Goal: Information Seeking & Learning: Learn about a topic

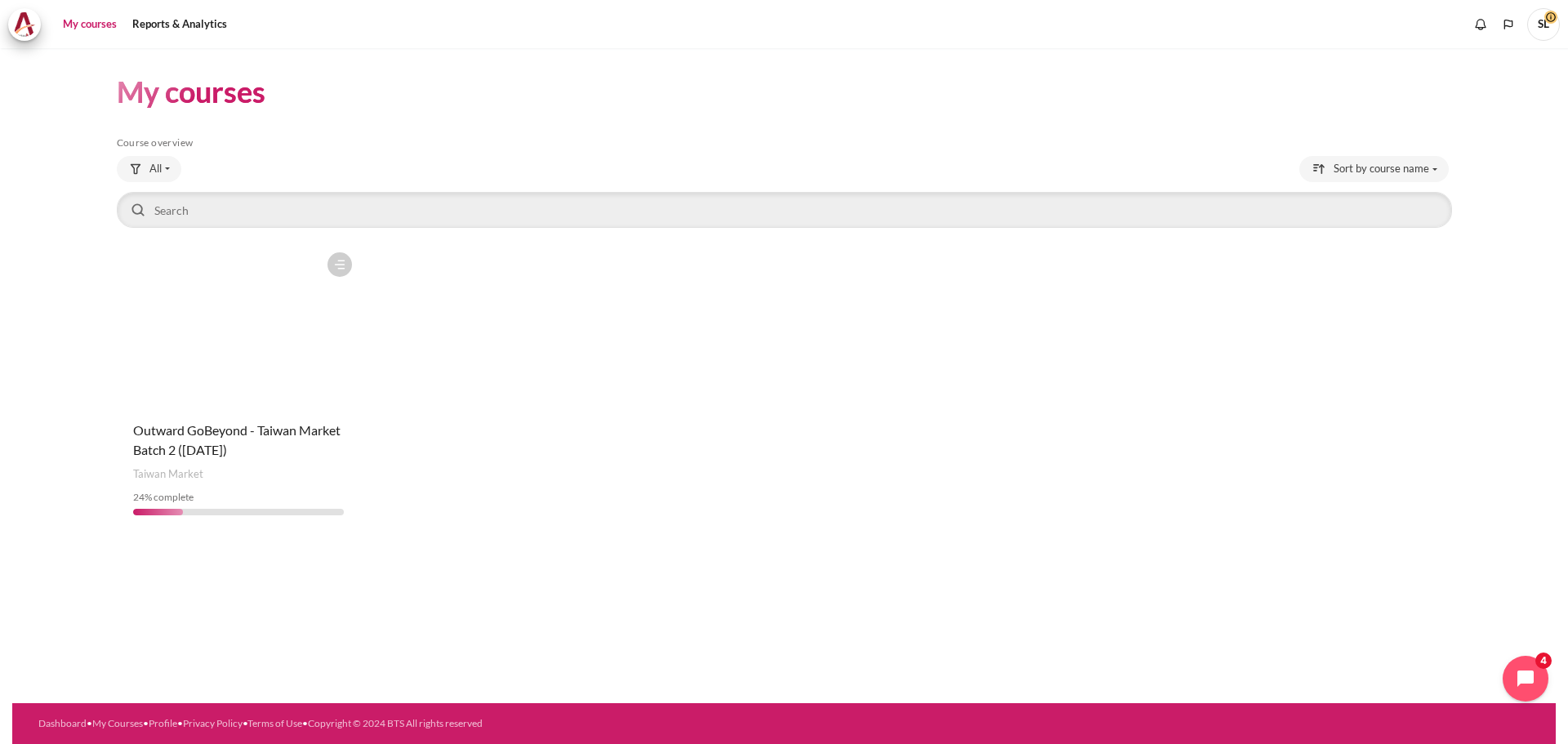
click at [241, 327] on figure "Content" at bounding box center [238, 325] width 244 height 163
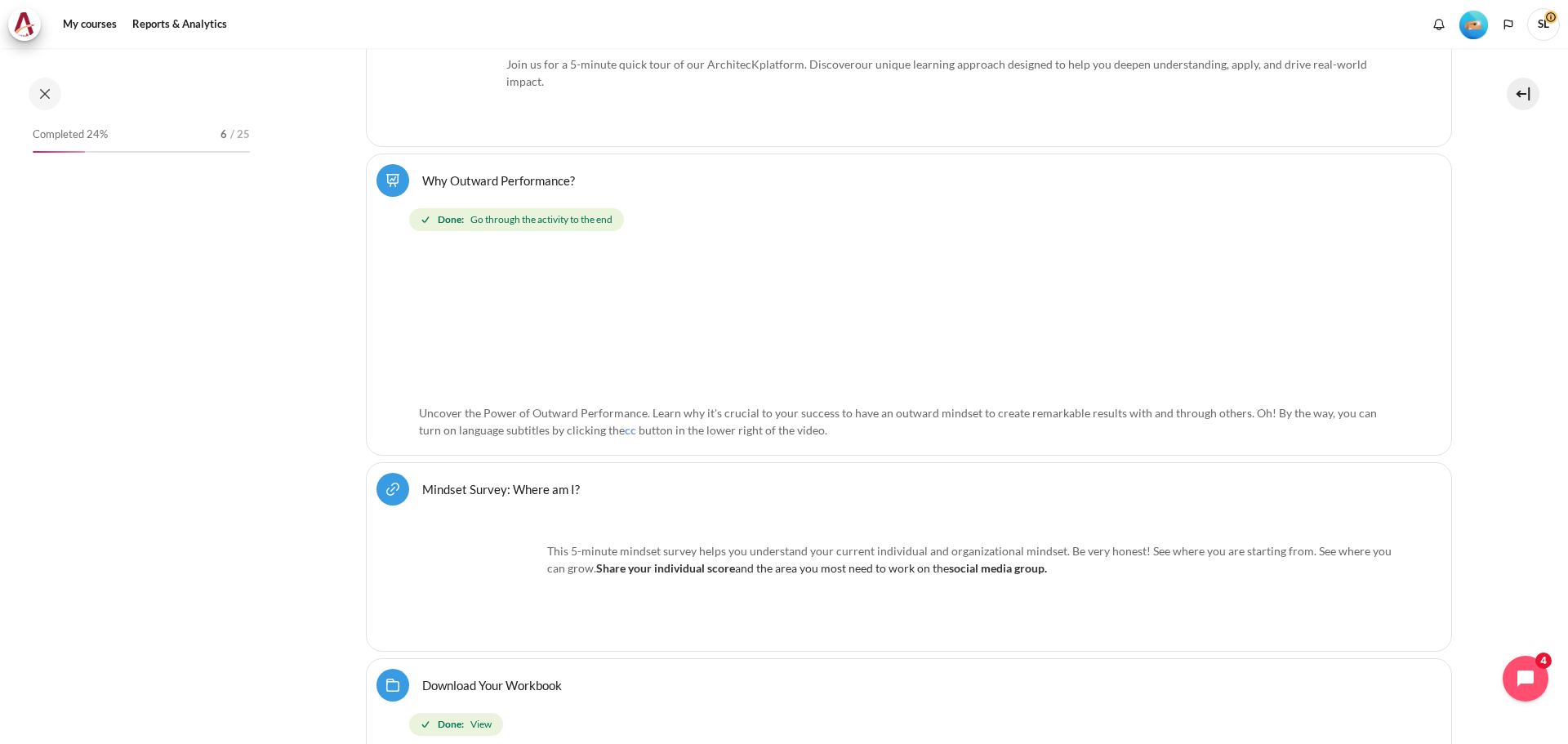
scroll to position [654, 0]
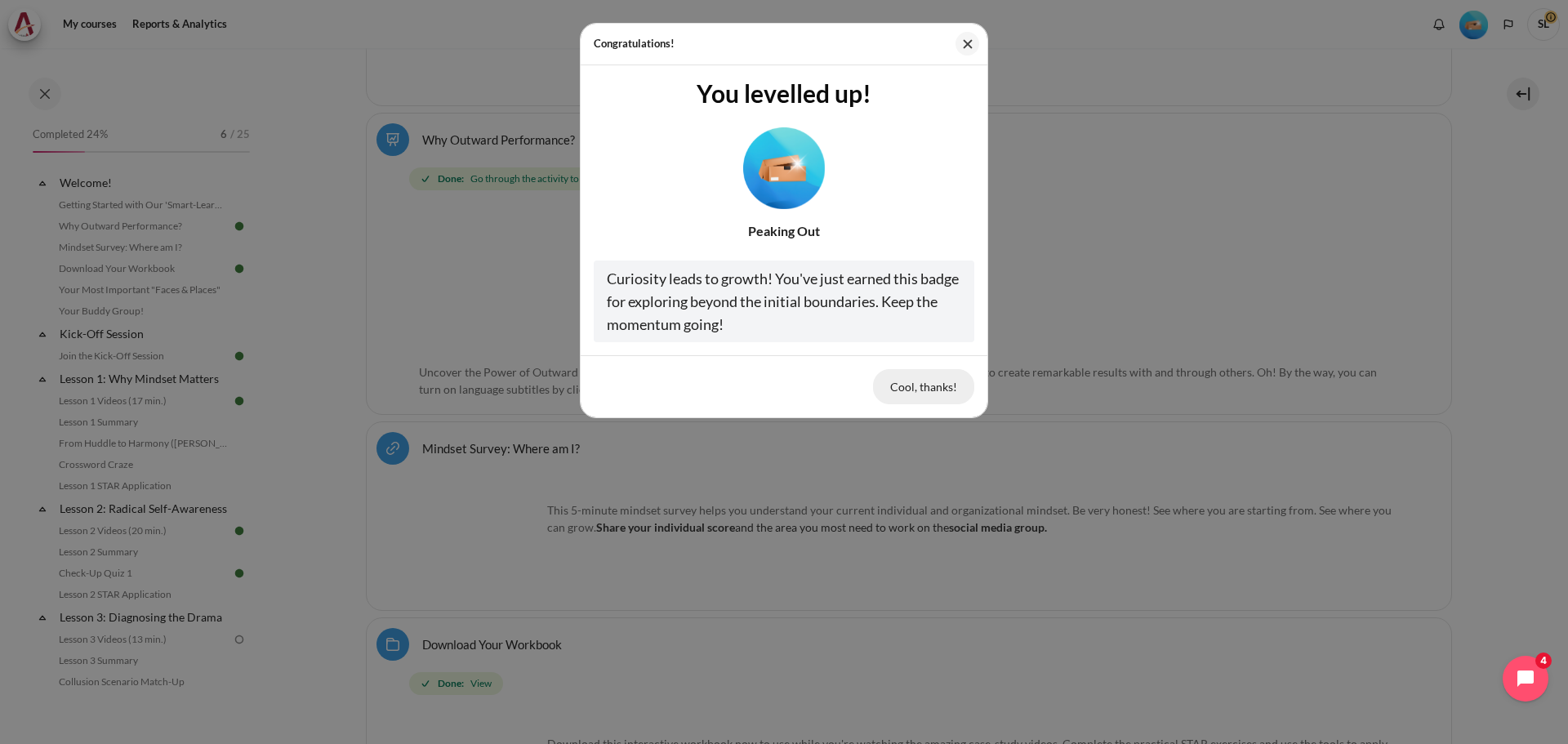
click at [930, 387] on button "Cool, thanks!" at bounding box center [923, 386] width 102 height 34
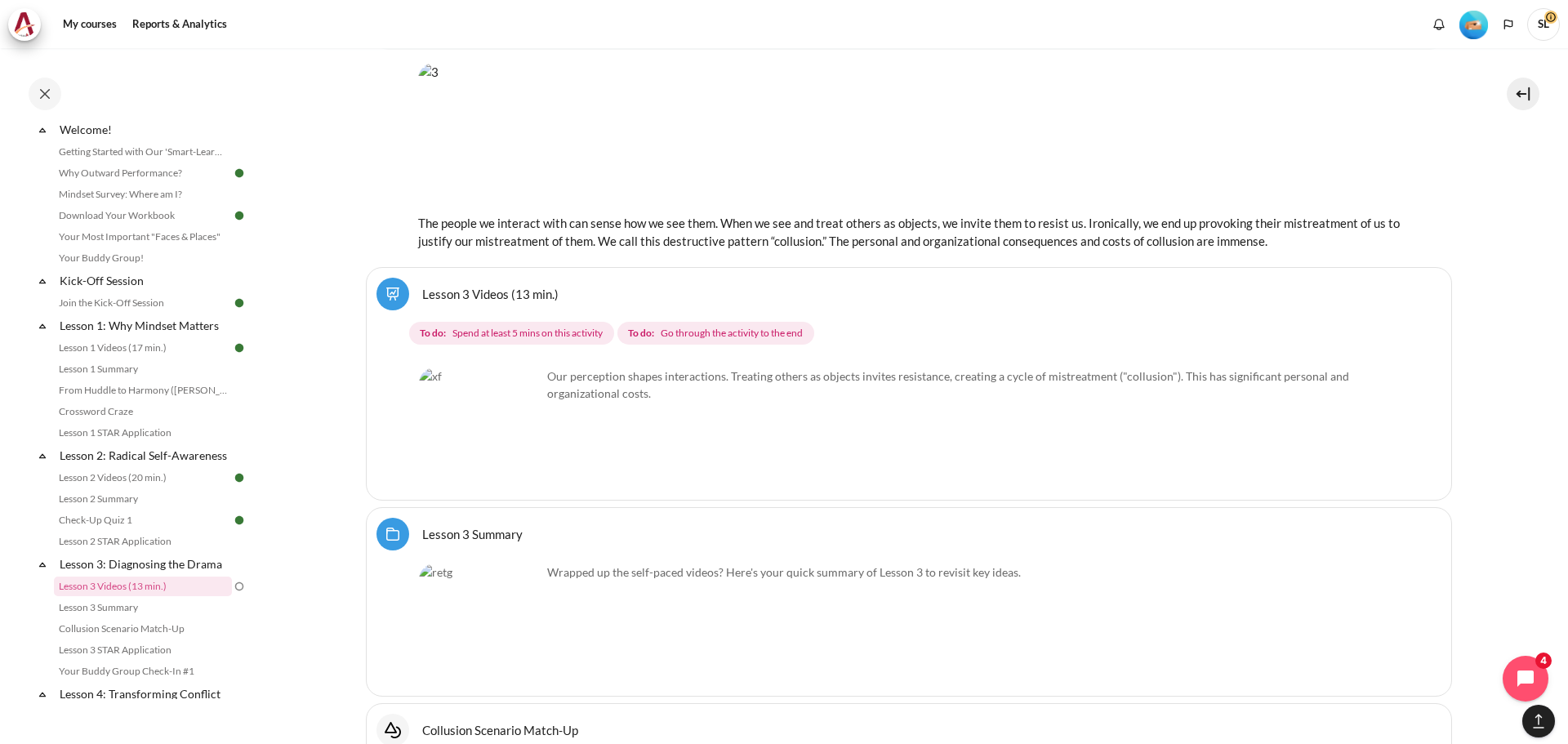
scroll to position [5147, 0]
click at [517, 453] on img "Content" at bounding box center [480, 427] width 122 height 122
click at [501, 289] on link "Lesson 3 Videos (13 min.)" at bounding box center [489, 291] width 136 height 15
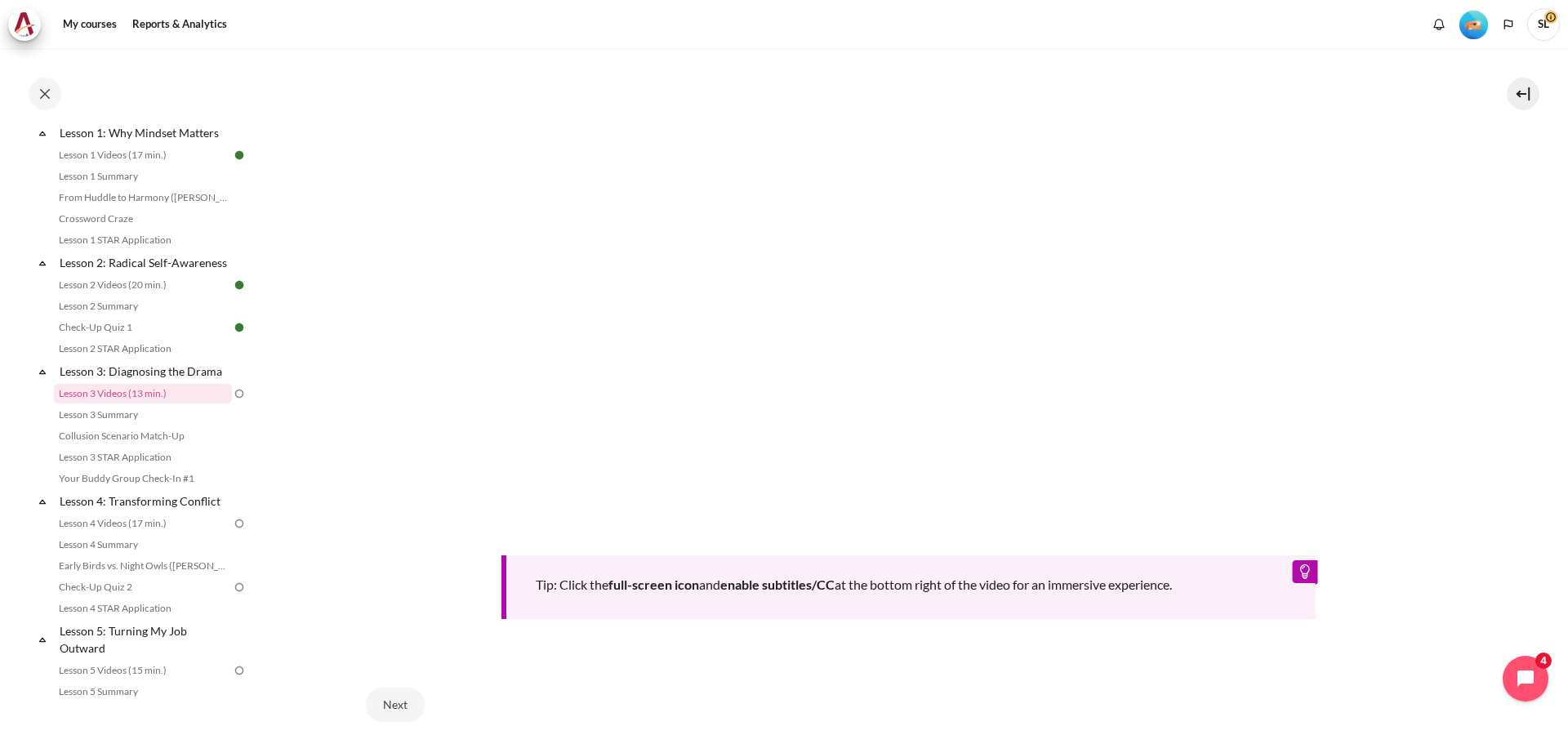
scroll to position [685, 0]
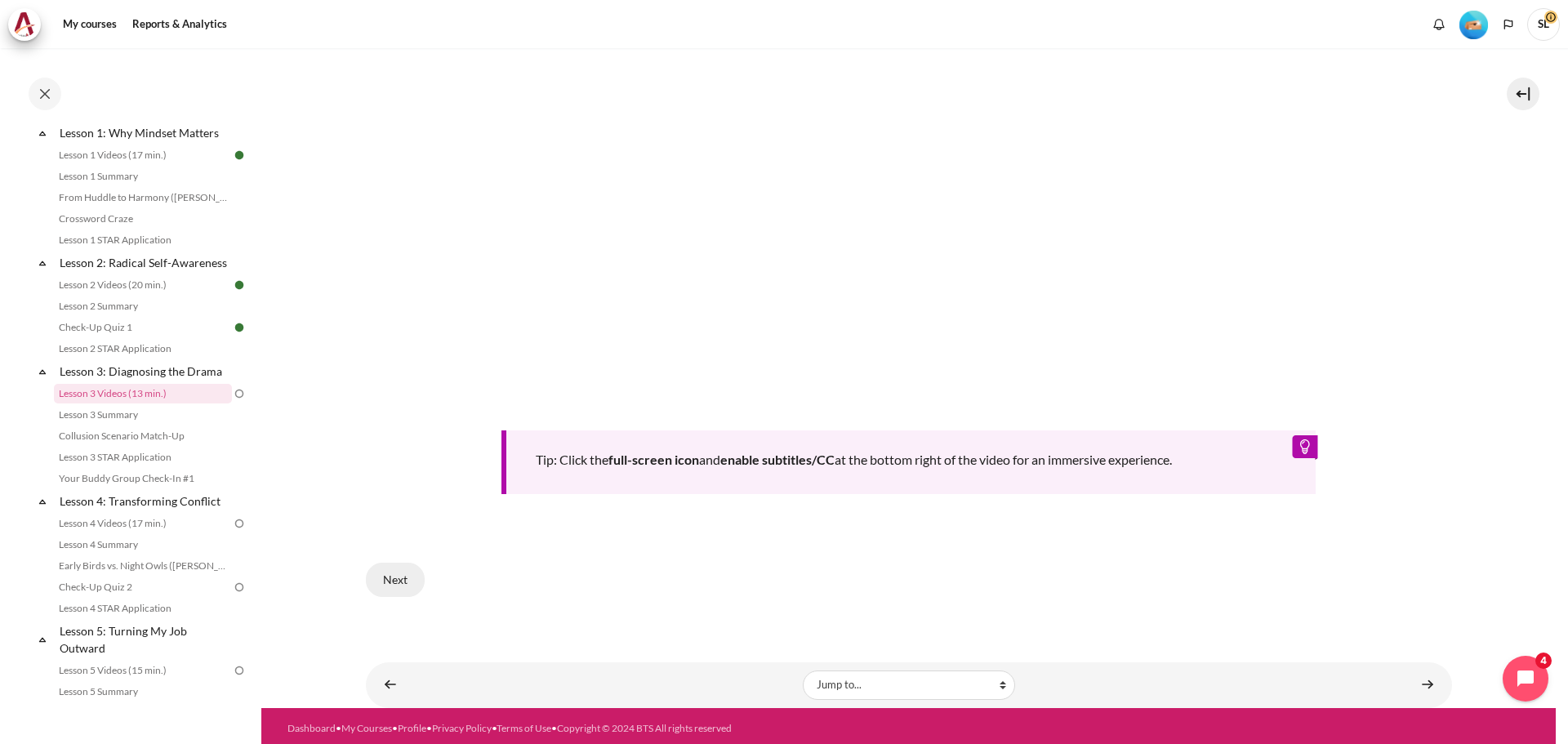
click at [384, 569] on button "Next" at bounding box center [395, 580] width 58 height 34
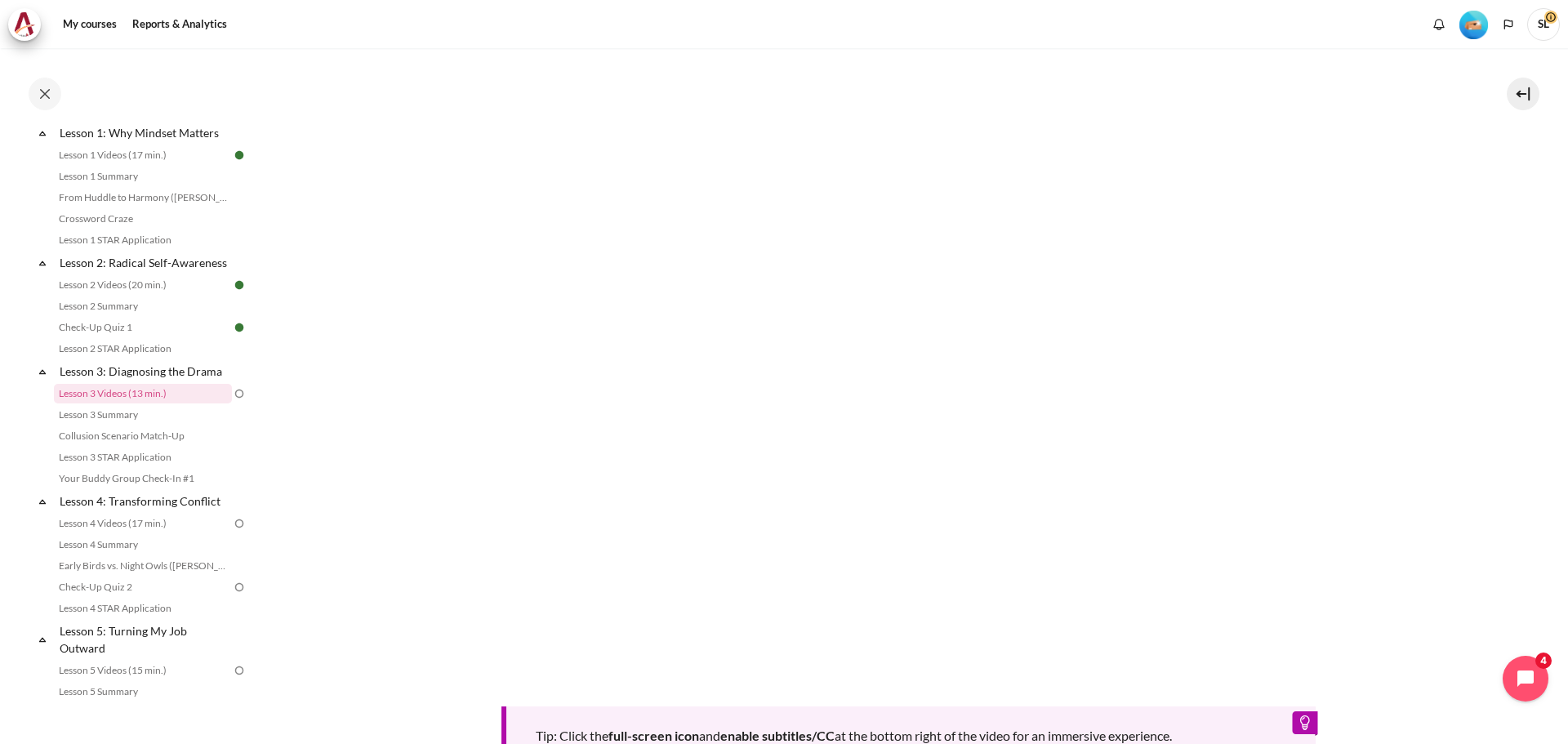
scroll to position [654, 0]
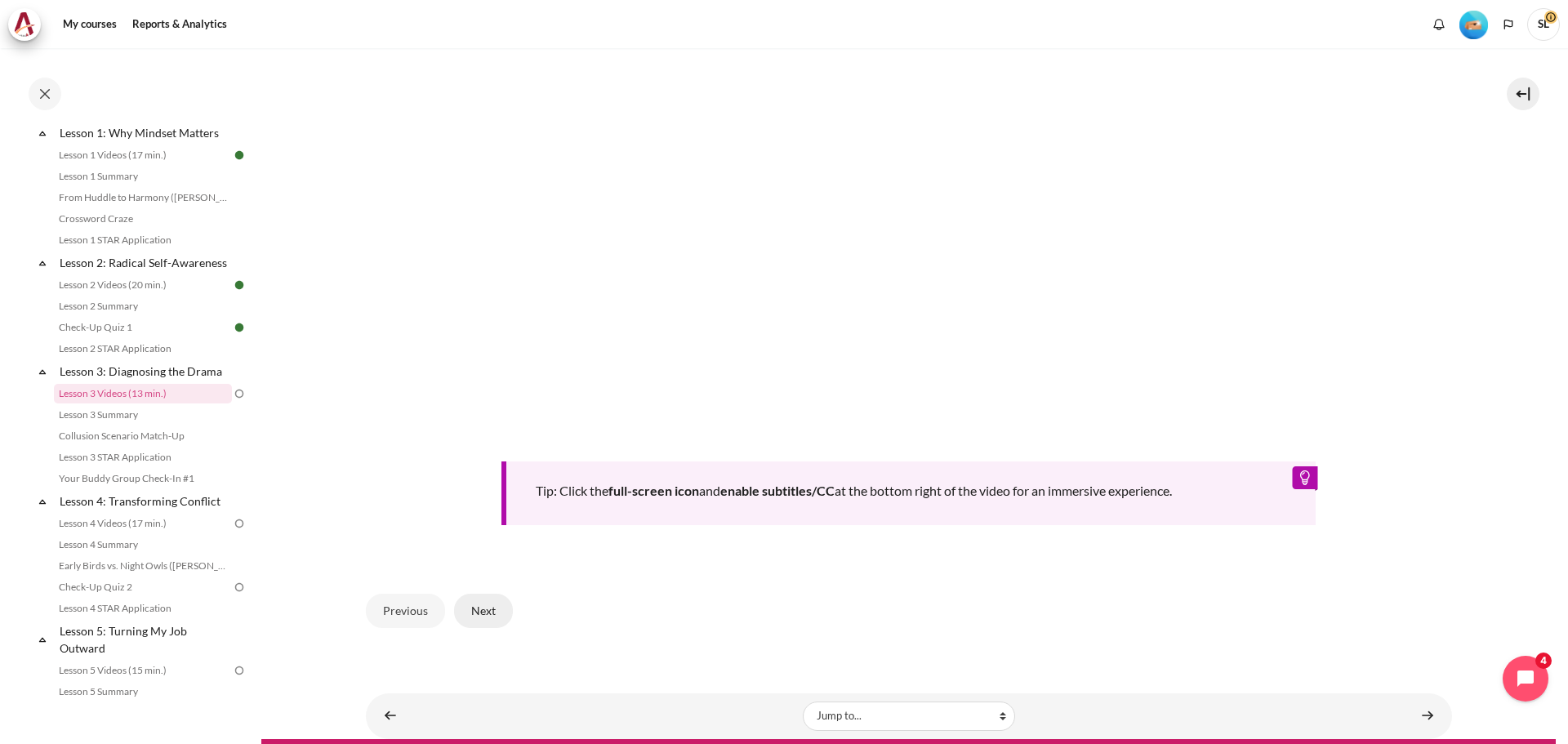
click at [491, 613] on button "Next" at bounding box center [483, 611] width 58 height 34
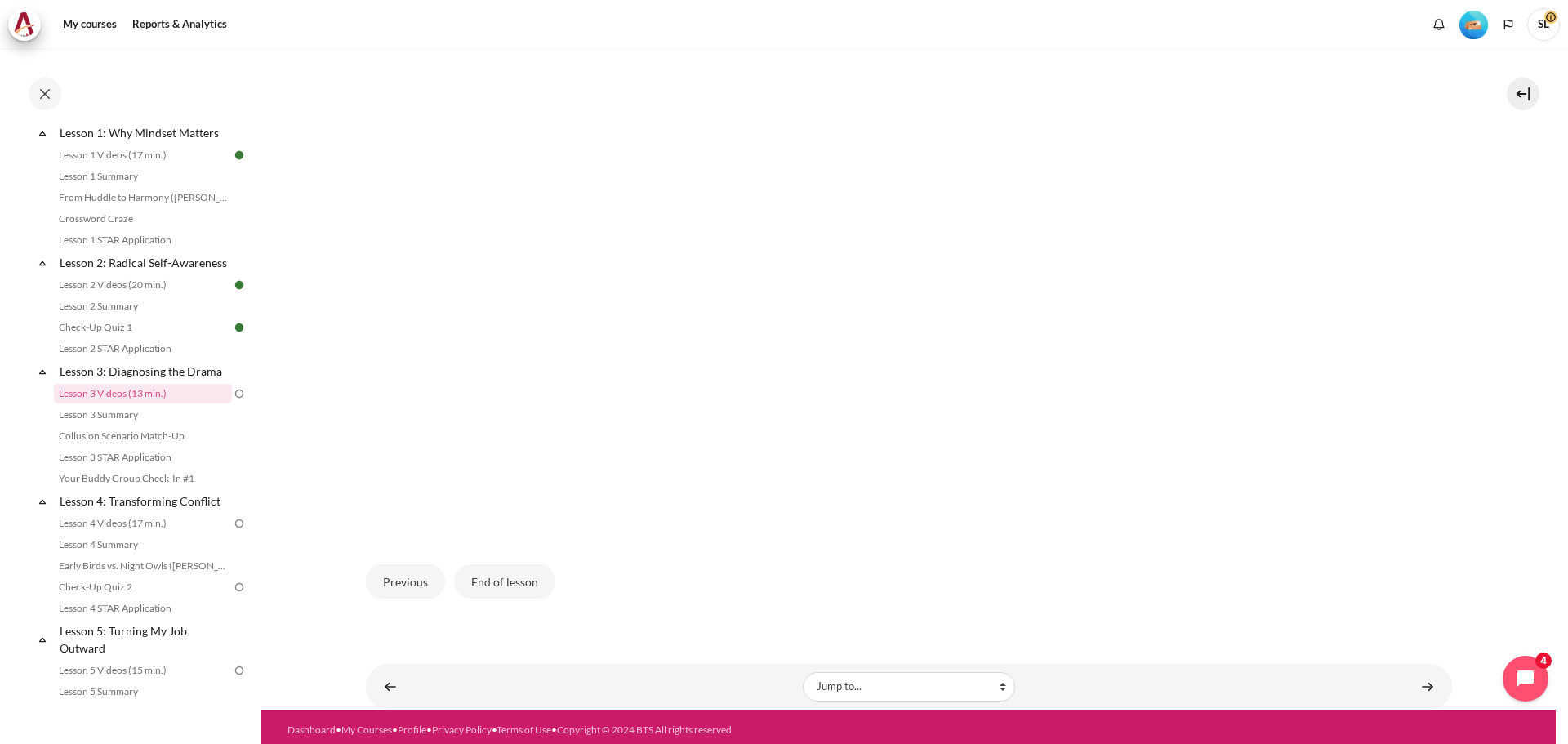
scroll to position [496, 0]
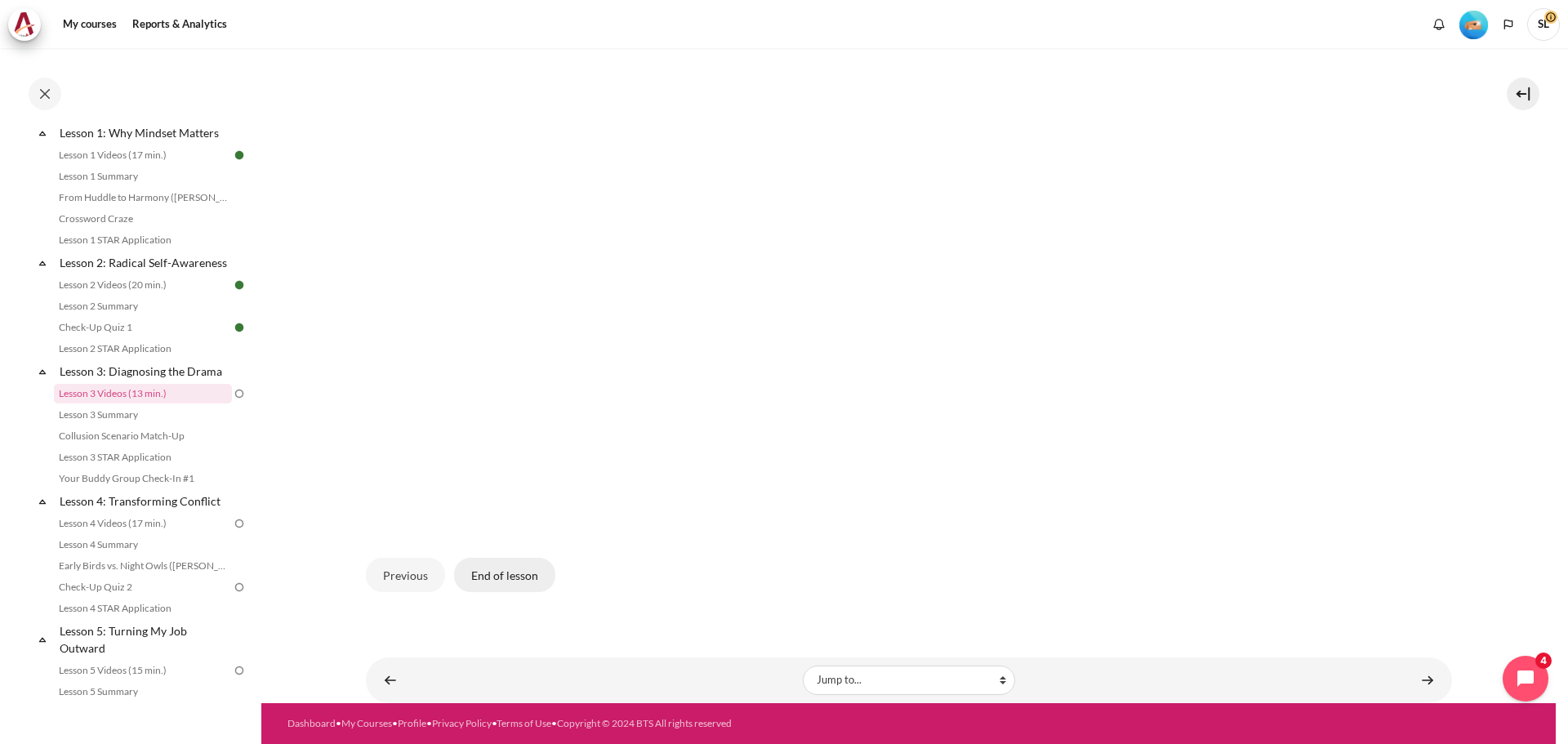
click at [507, 575] on button "End of lesson" at bounding box center [504, 574] width 102 height 34
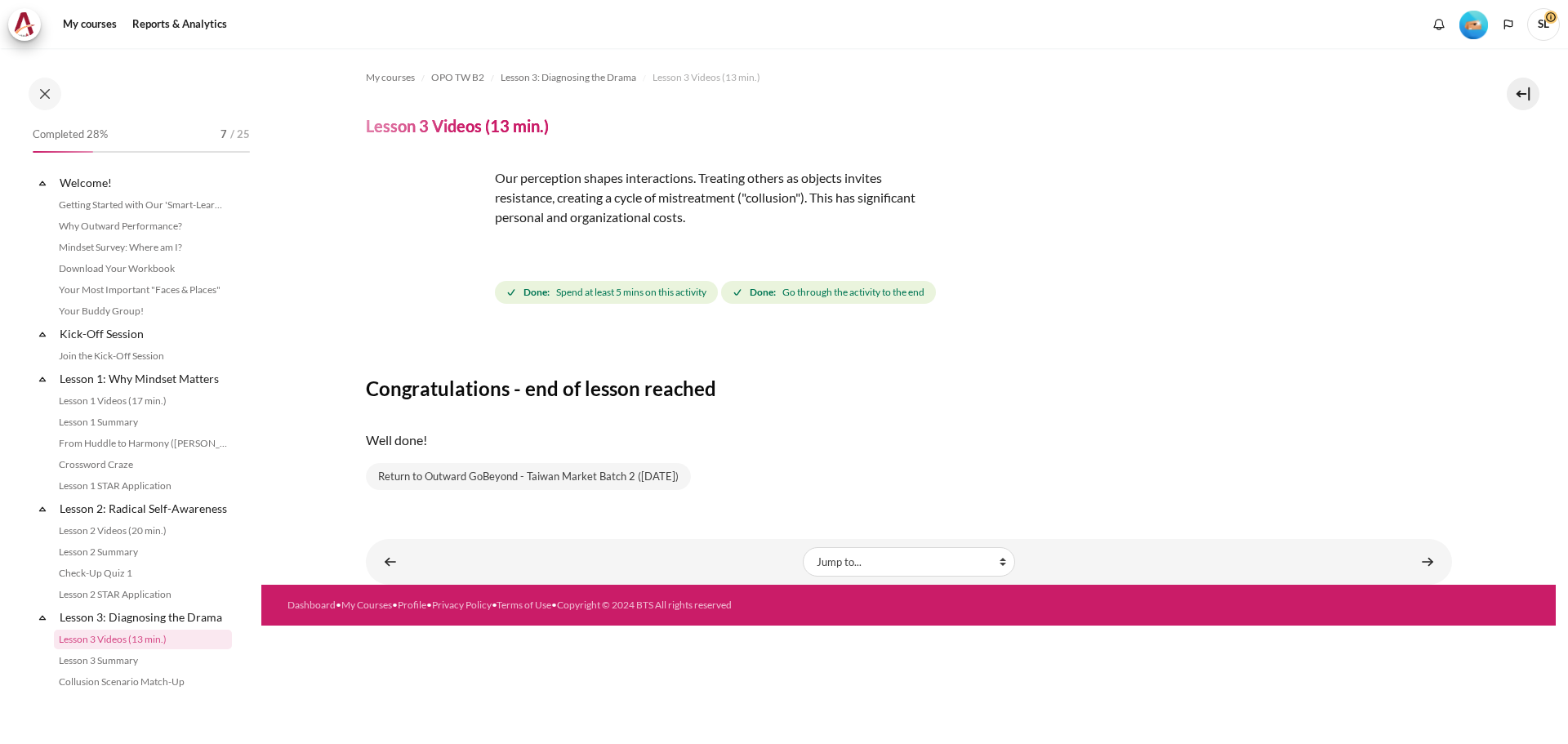
scroll to position [246, 0]
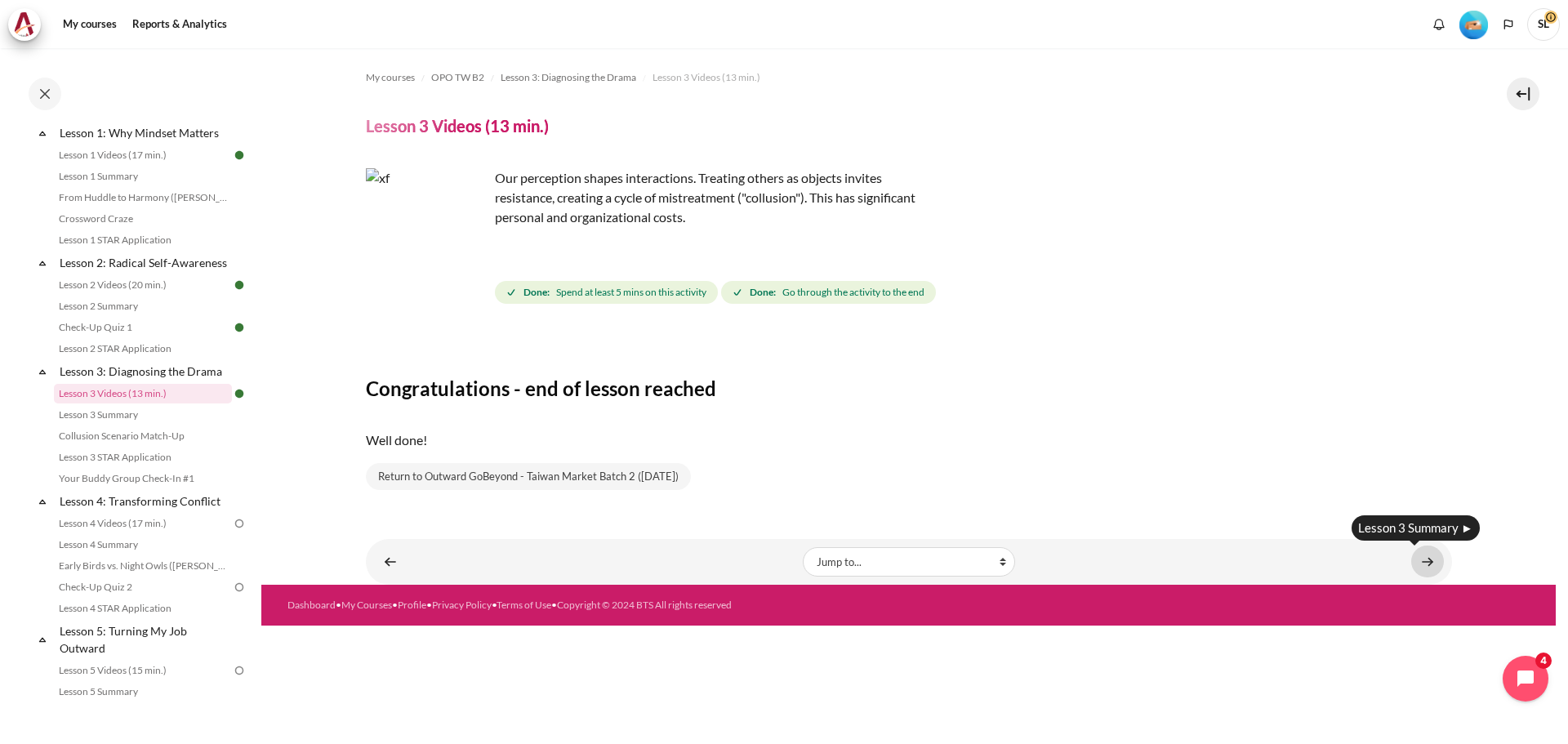
click at [1427, 558] on link "Content" at bounding box center [1427, 561] width 33 height 32
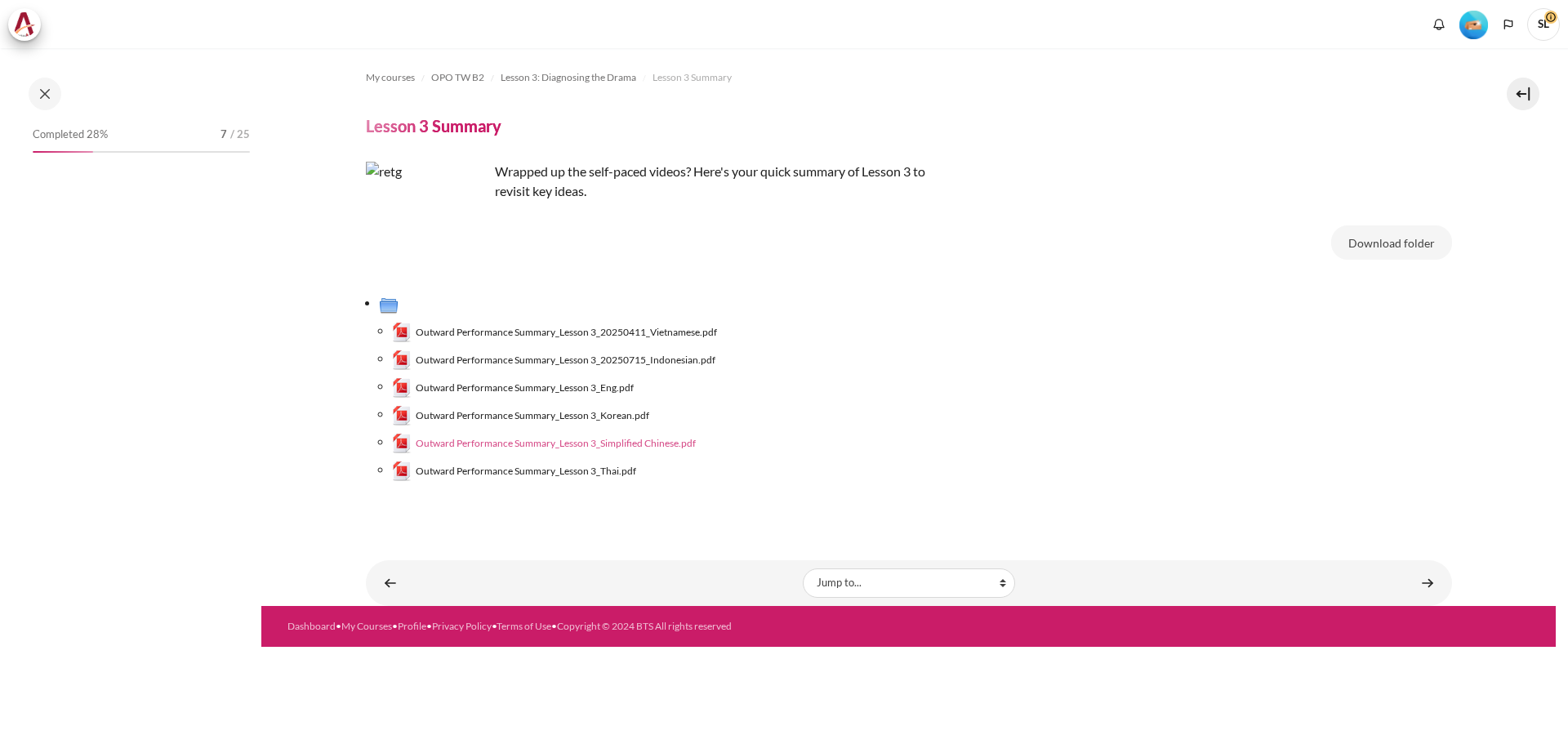
click at [650, 441] on span "Outward Performance Summary_Lesson 3_Simplified Chinese.pdf" at bounding box center [556, 444] width 280 height 15
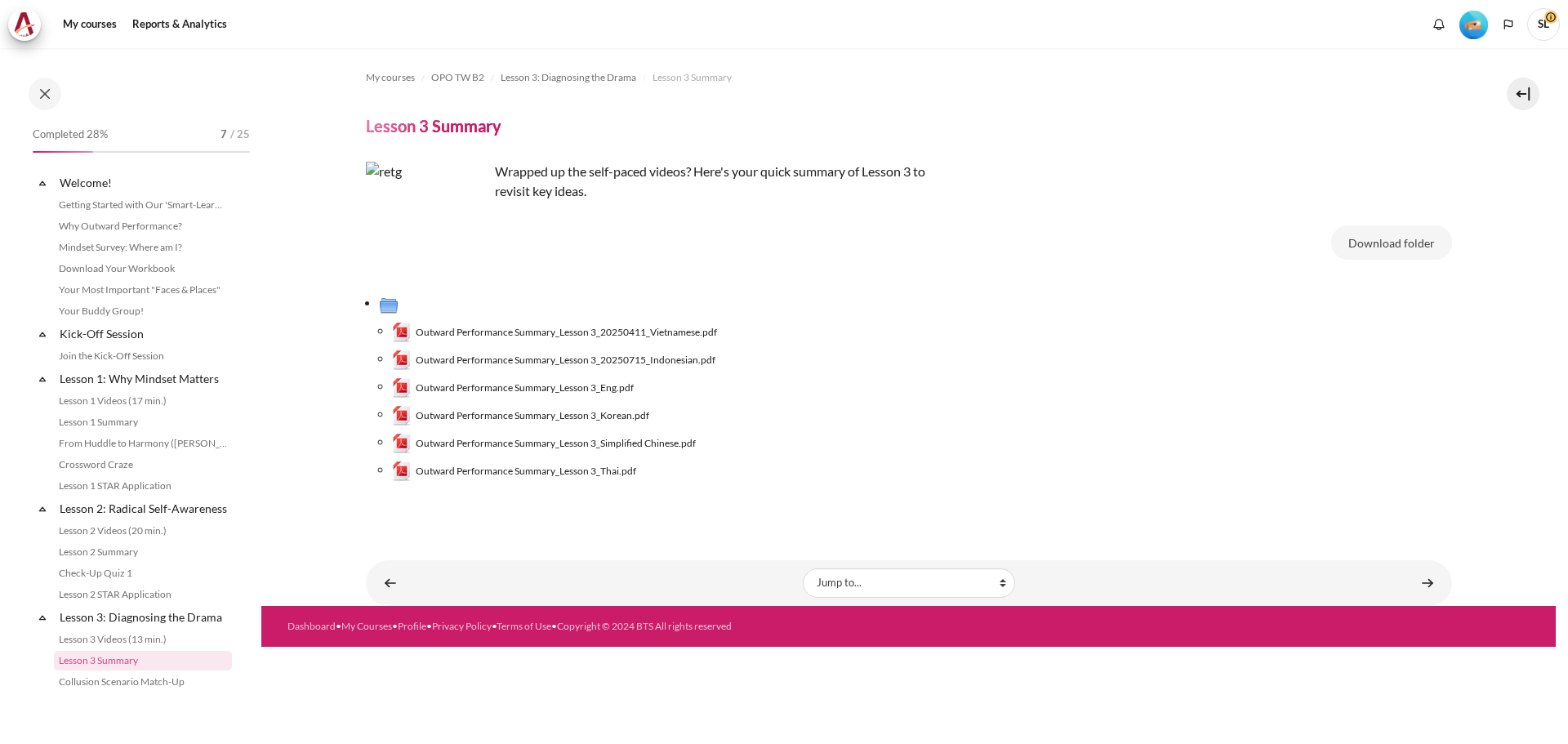
scroll to position [267, 0]
